Goal: Transaction & Acquisition: Purchase product/service

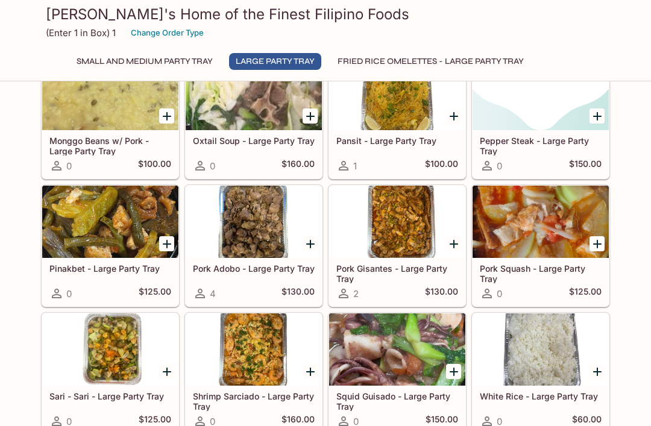
scroll to position [892, 0]
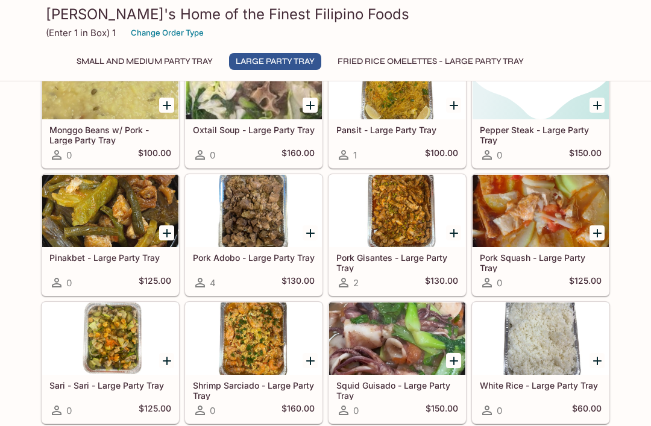
click at [411, 225] on div at bounding box center [397, 211] width 136 height 72
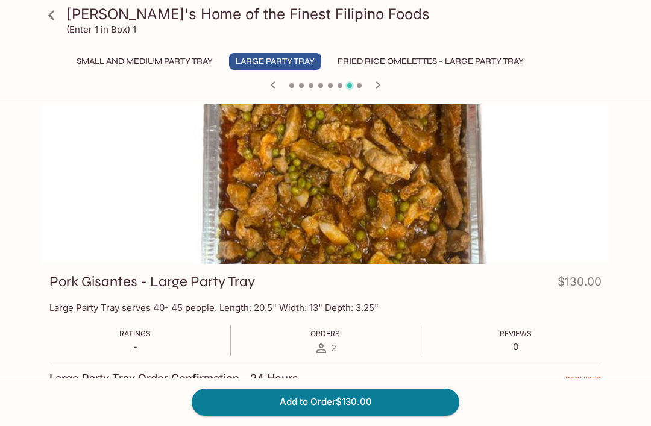
click at [379, 90] on icon "button" at bounding box center [377, 85] width 14 height 14
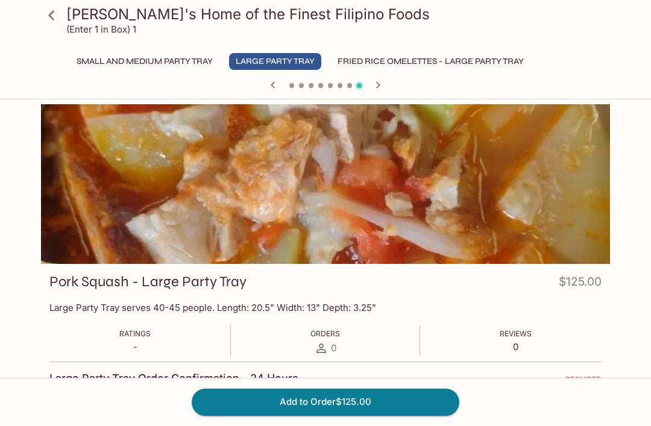
click at [381, 91] on icon "button" at bounding box center [377, 85] width 14 height 14
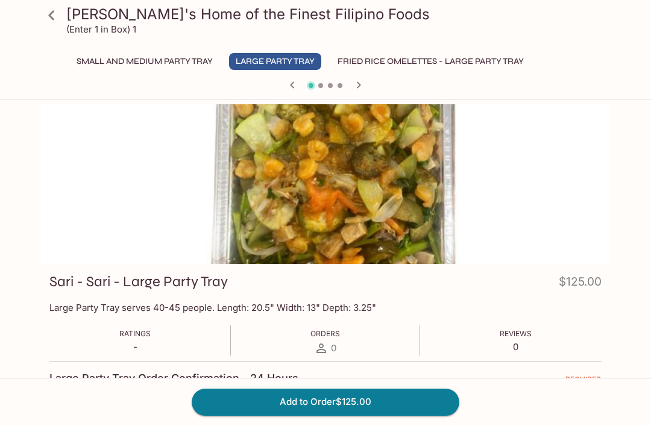
click at [361, 87] on icon "button" at bounding box center [358, 85] width 14 height 14
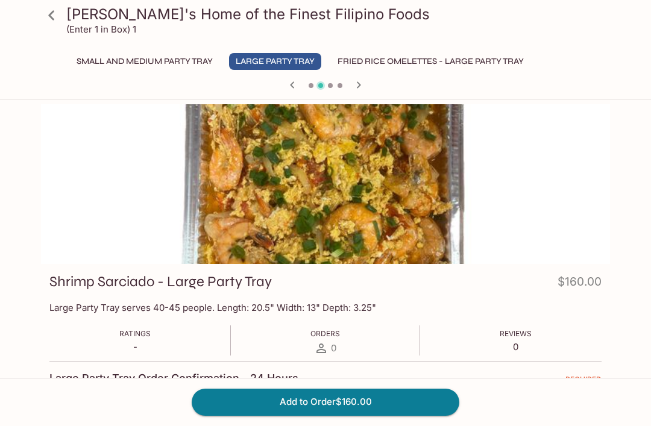
click at [355, 87] on icon "button" at bounding box center [358, 85] width 14 height 14
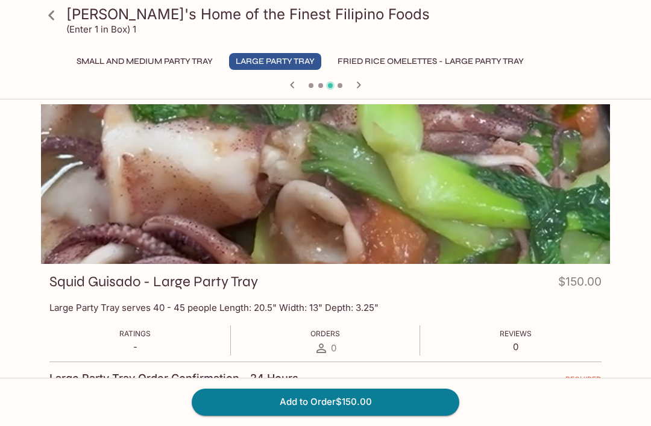
click at [364, 86] on icon "button" at bounding box center [358, 85] width 14 height 14
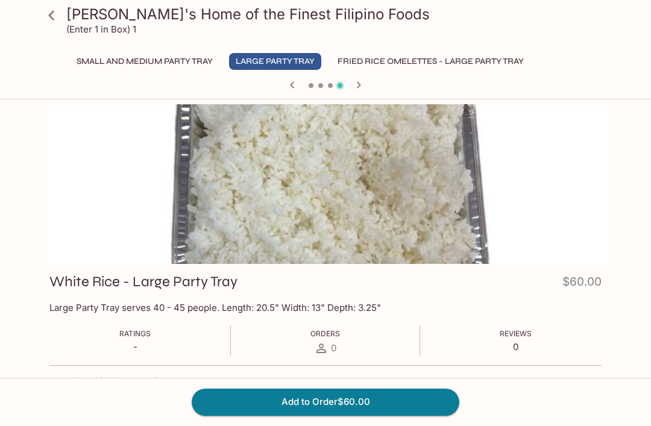
click at [284, 85] on button "button" at bounding box center [292, 85] width 16 height 16
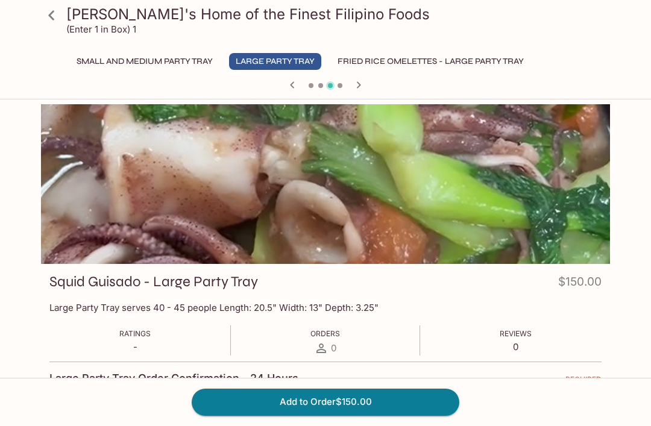
click at [294, 86] on icon "button" at bounding box center [292, 85] width 14 height 14
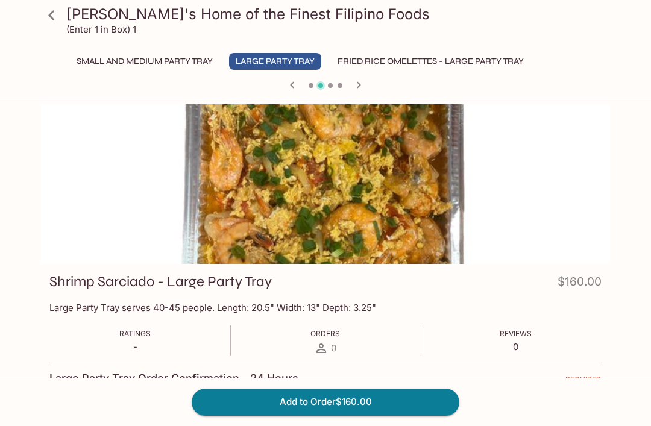
click at [296, 86] on icon "button" at bounding box center [292, 85] width 14 height 14
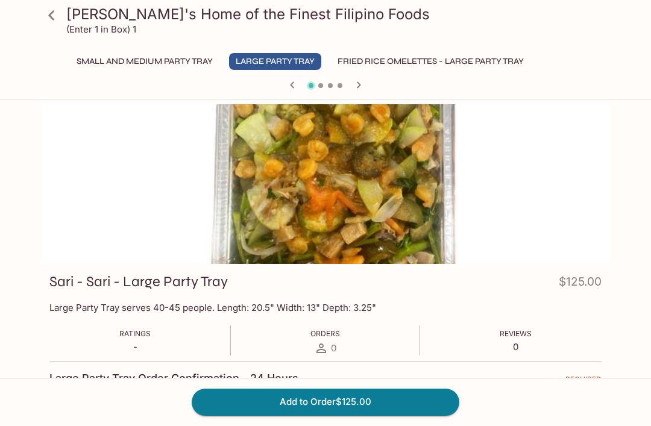
click at [52, 20] on icon at bounding box center [51, 15] width 21 height 21
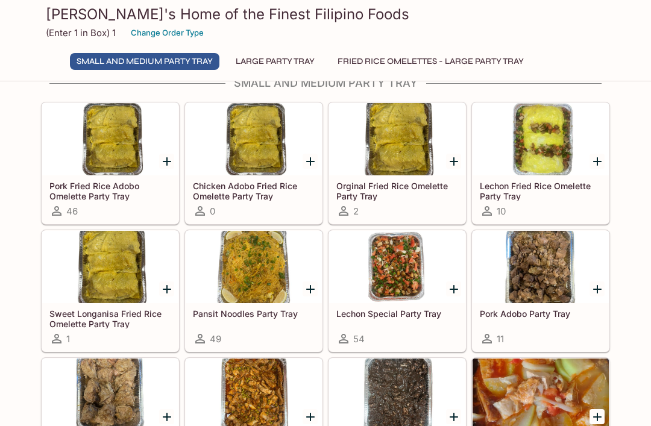
scroll to position [32, 0]
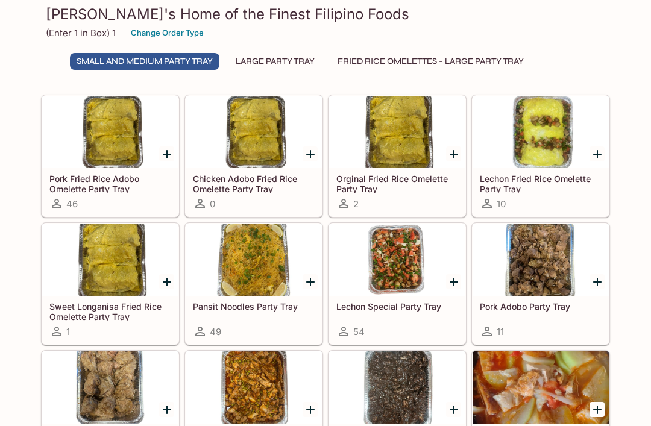
click at [540, 268] on div at bounding box center [540, 259] width 136 height 72
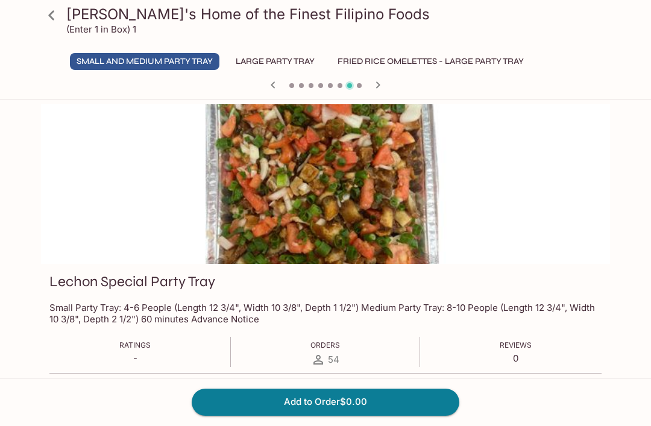
click at [519, 58] on button "Fried Rice Omelettes - Large Party Tray" at bounding box center [430, 61] width 199 height 17
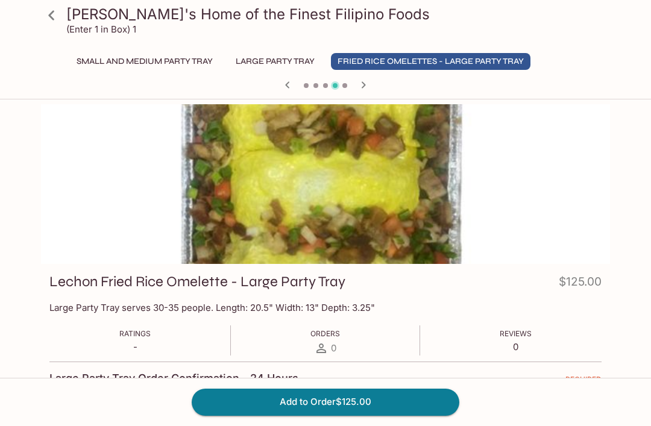
click at [53, 13] on icon at bounding box center [51, 15] width 21 height 21
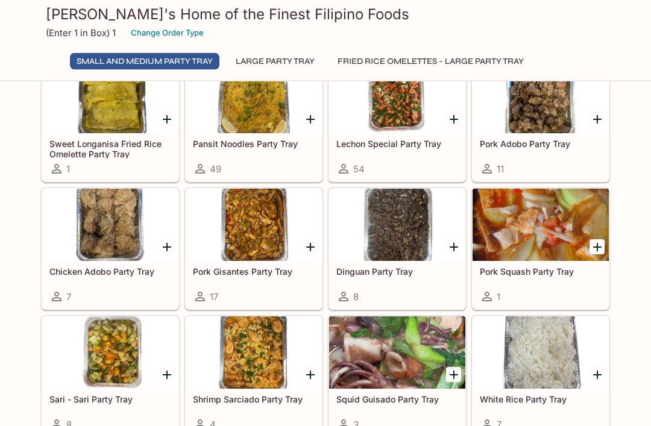
scroll to position [197, 0]
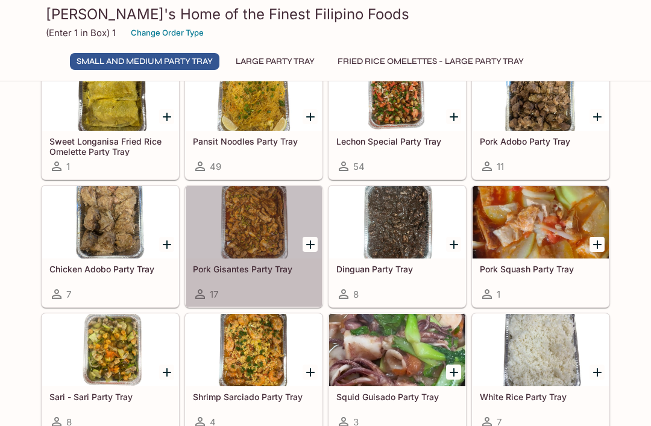
click at [245, 220] on div at bounding box center [254, 222] width 136 height 72
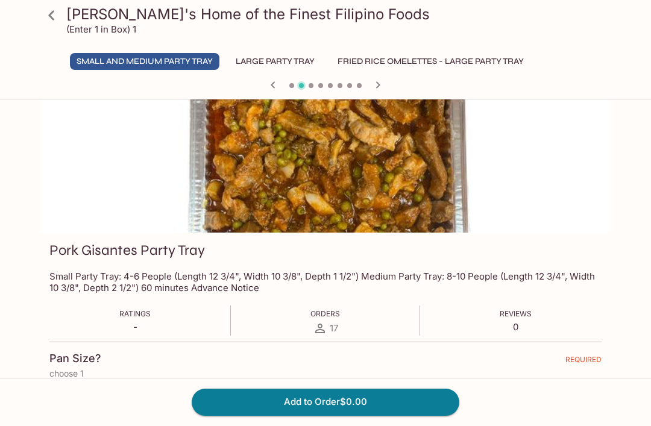
scroll to position [31, 0]
click at [47, 9] on icon at bounding box center [51, 15] width 21 height 21
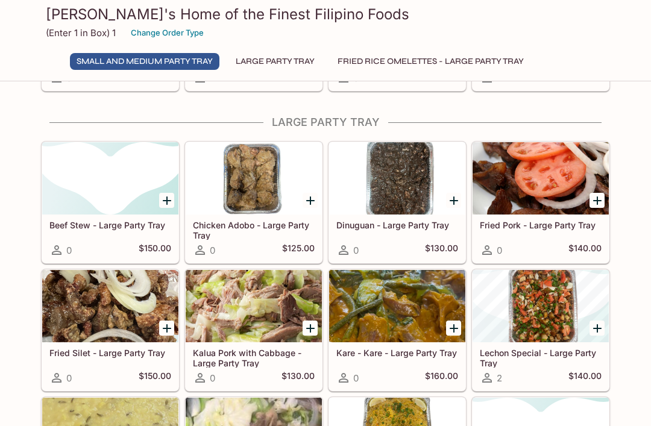
scroll to position [540, 0]
